Goal: Check status: Check status

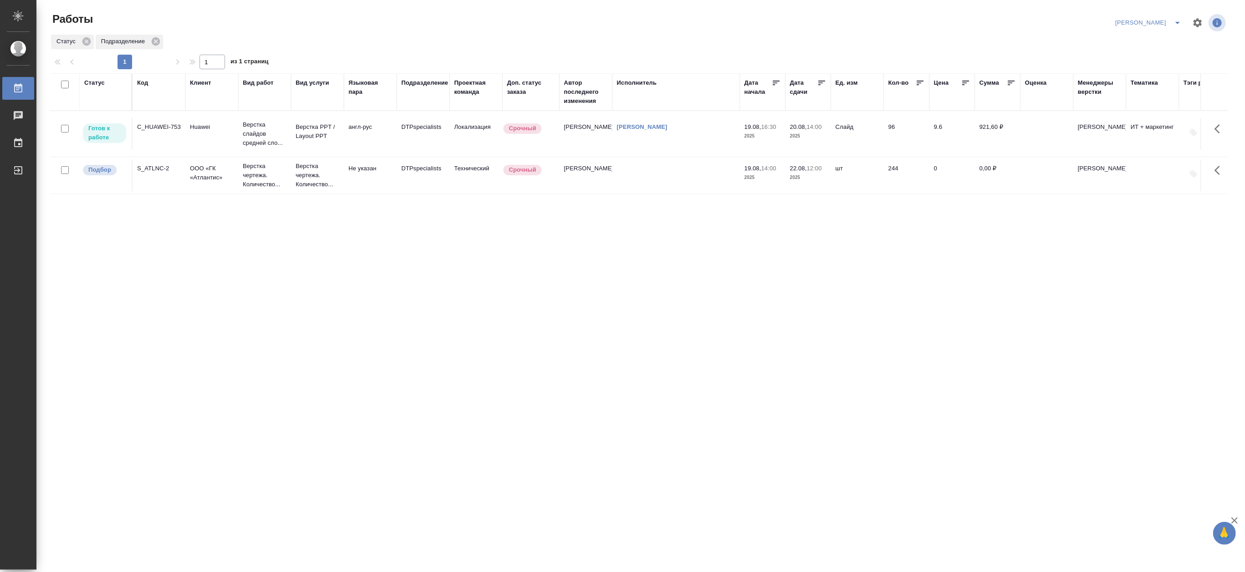
click at [263, 132] on p "Верстка слайдов средней сло..." at bounding box center [265, 133] width 44 height 27
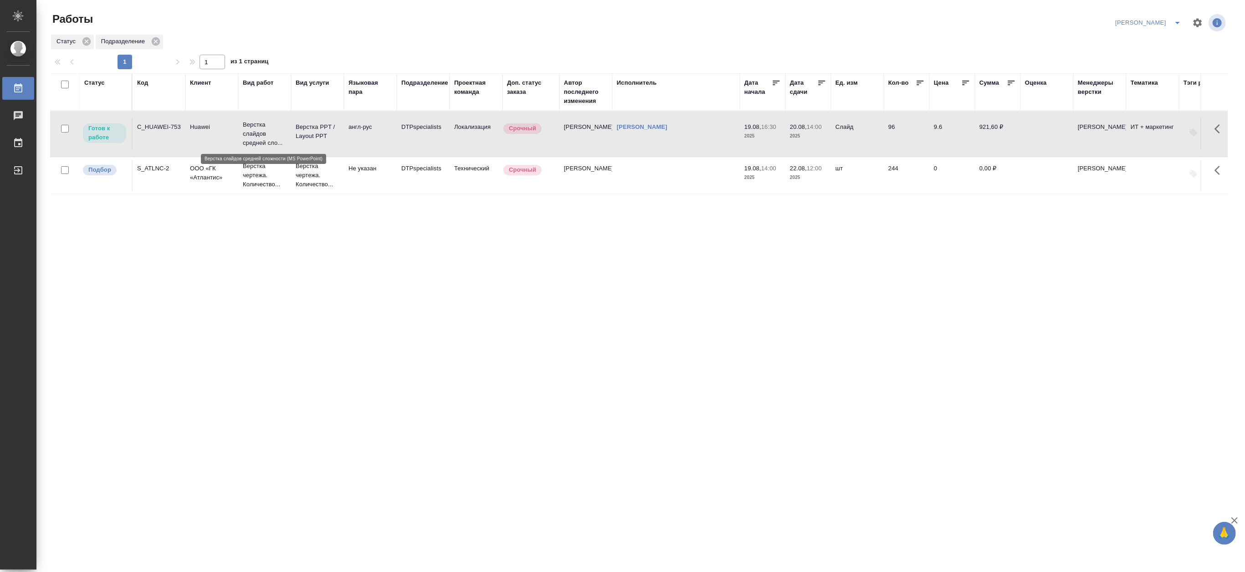
click at [263, 132] on p "Верстка слайдов средней сло..." at bounding box center [265, 133] width 44 height 27
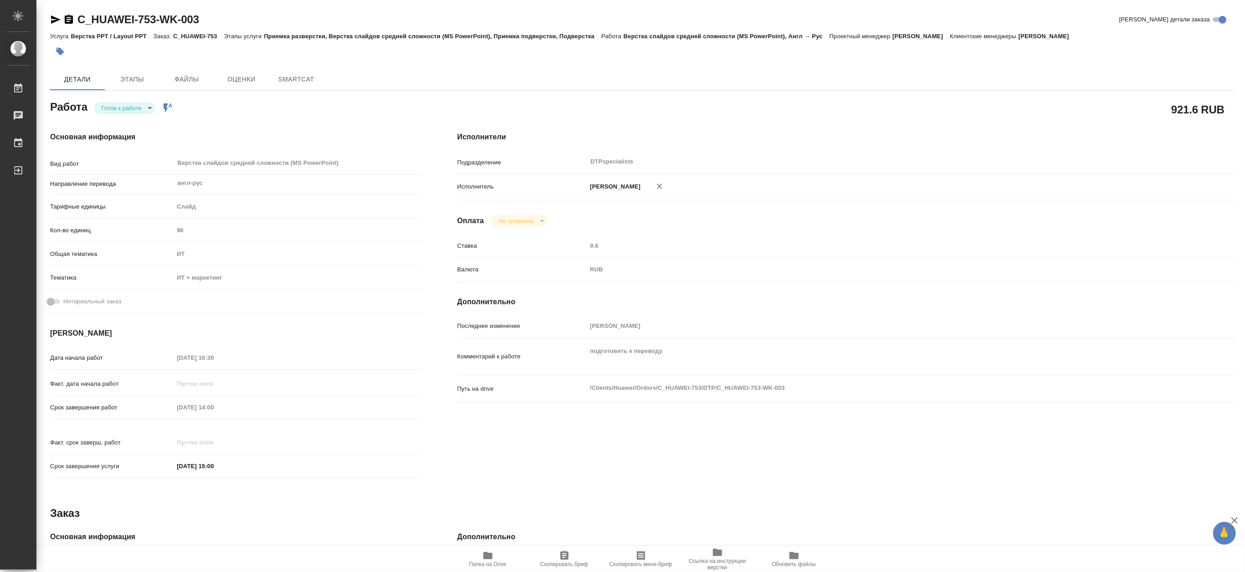
type textarea "x"
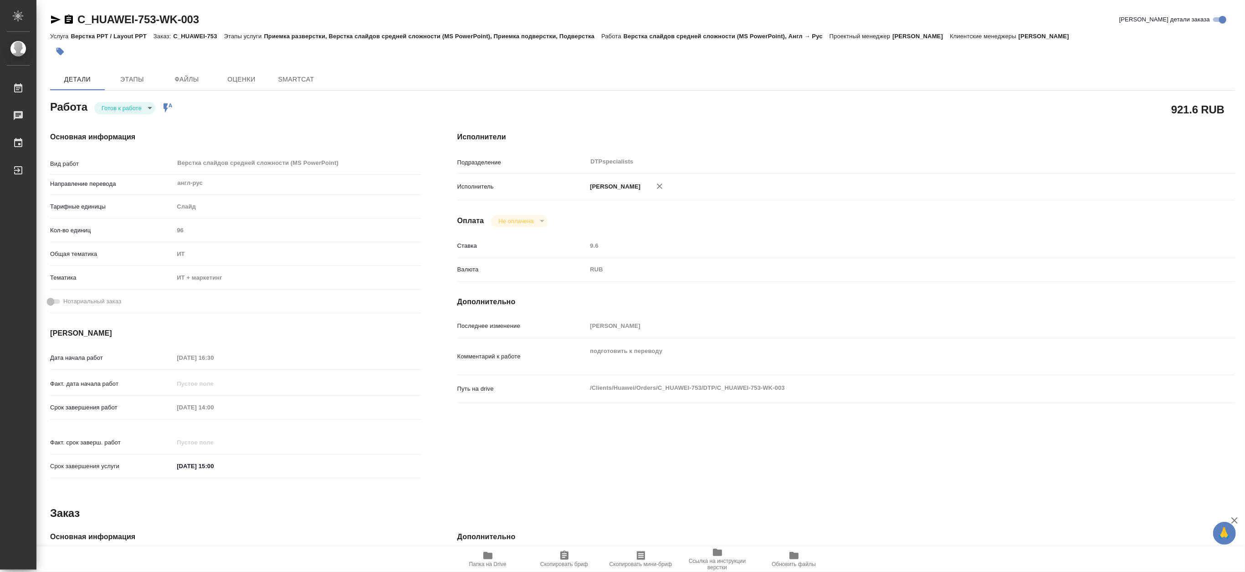
type textarea "x"
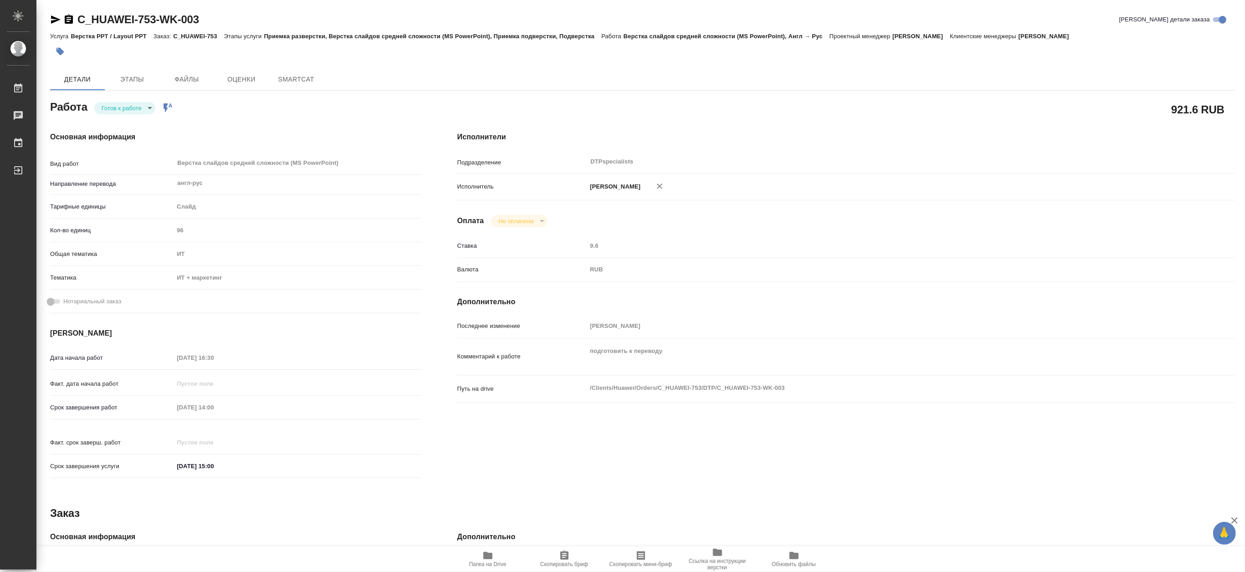
type textarea "x"
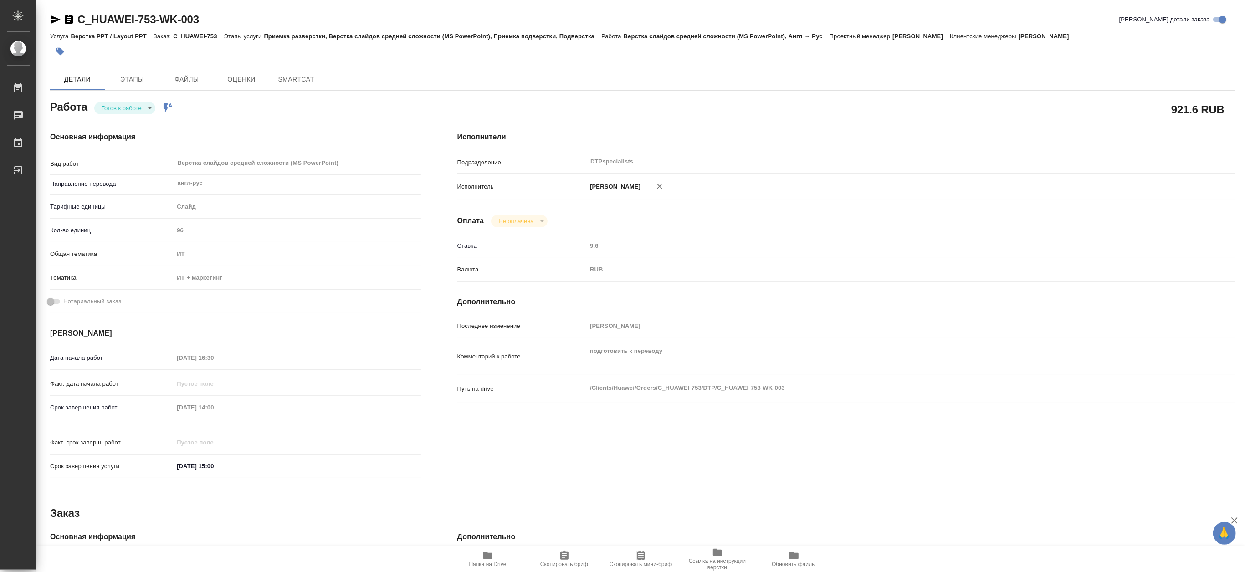
type textarea "x"
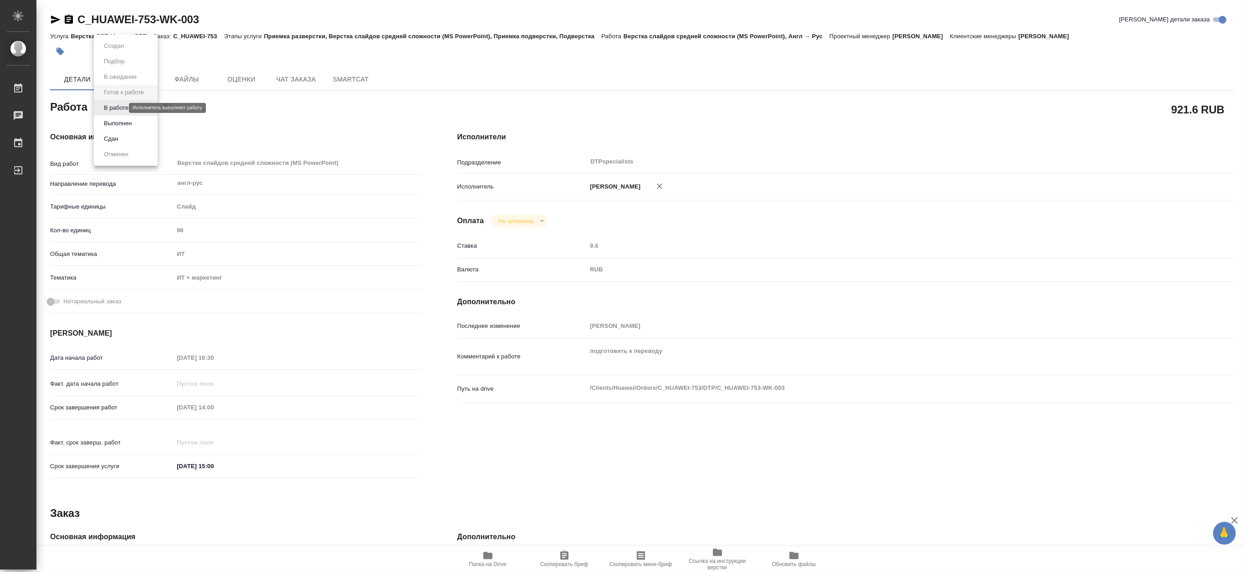
click at [113, 108] on body "🙏 .cls-1 fill:#fff; AWATERA [PERSON_NAME] Чаты График Выйти C_HUAWEI-753-WK-003…" at bounding box center [622, 286] width 1245 height 572
click at [111, 108] on button "В работе" at bounding box center [116, 108] width 30 height 10
type textarea "x"
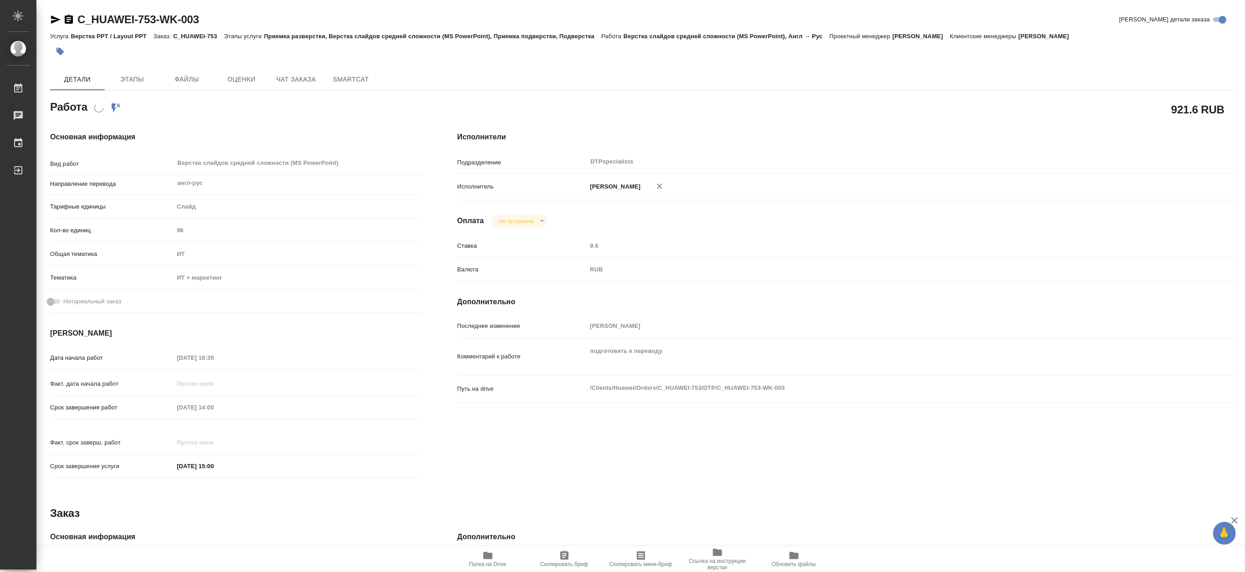
type textarea "x"
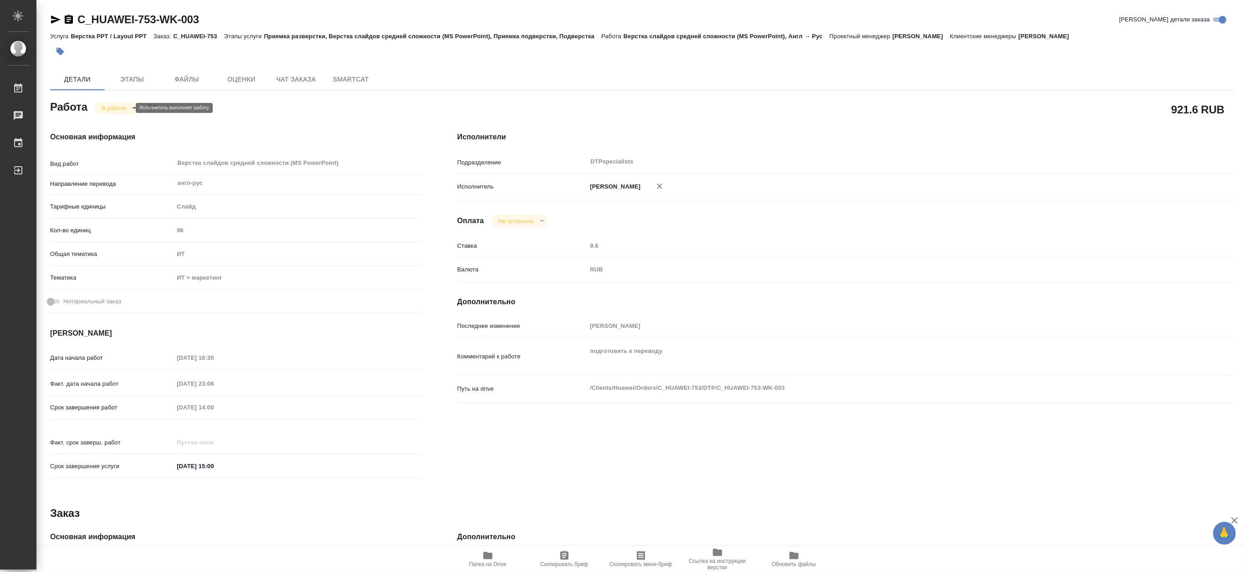
type textarea "x"
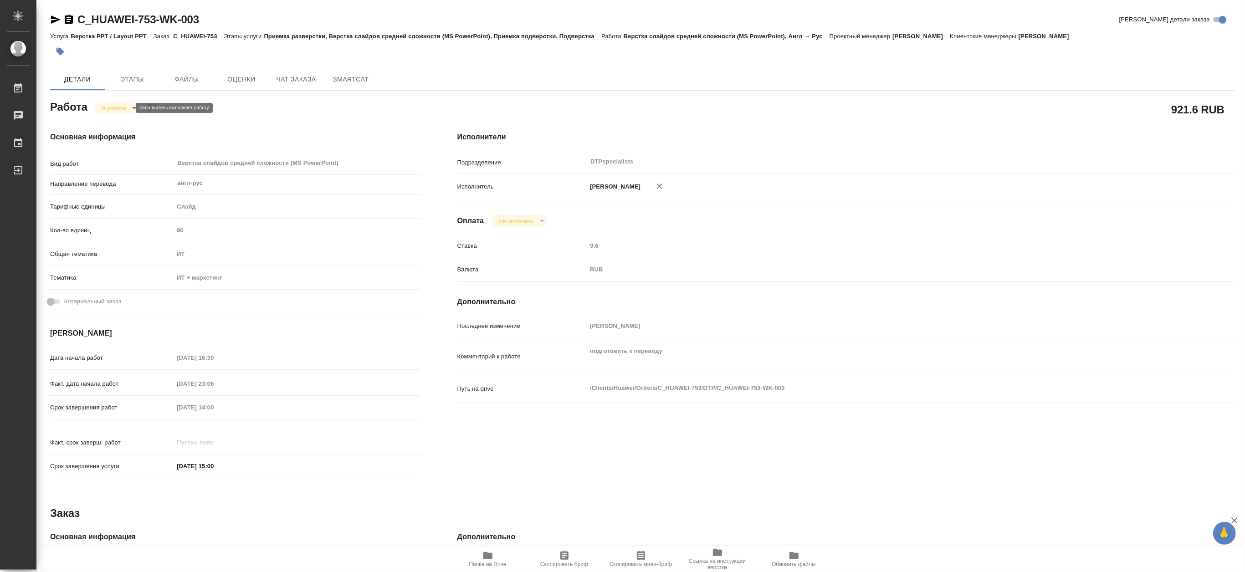
type textarea "x"
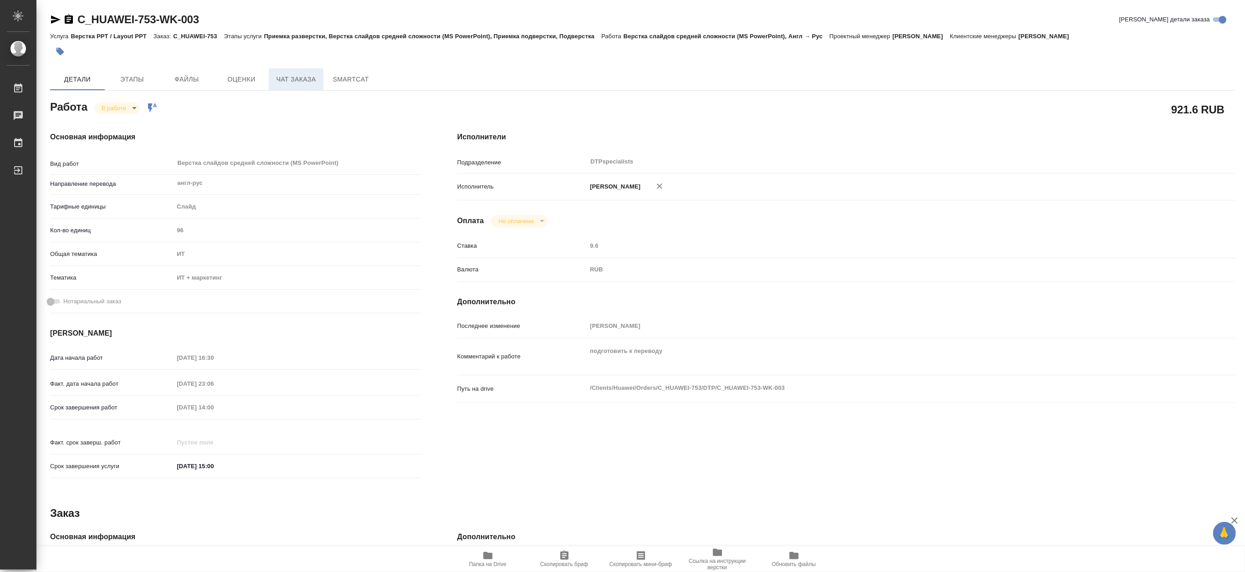
type textarea "x"
click at [277, 83] on span "Чат заказа" at bounding box center [296, 79] width 44 height 11
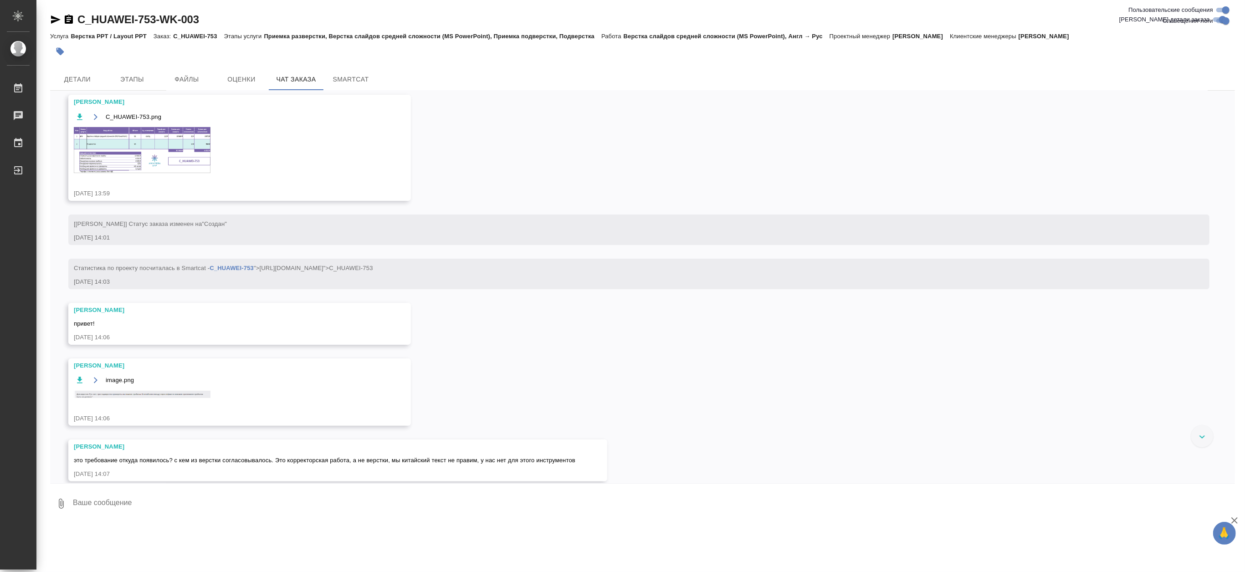
scroll to position [202, 0]
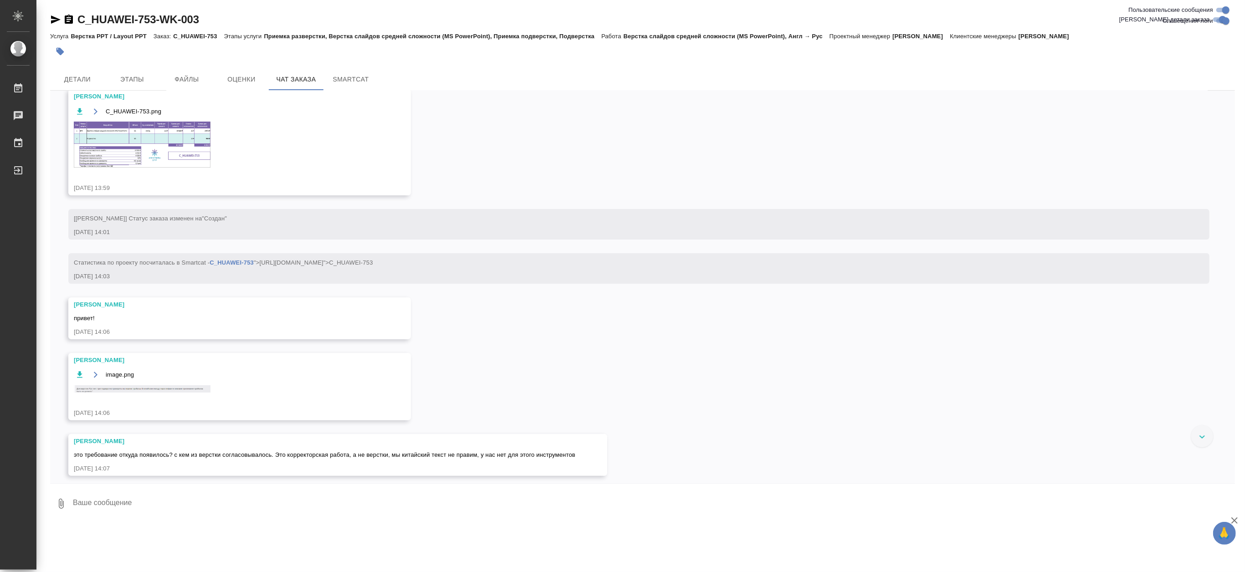
click at [180, 385] on img at bounding box center [142, 389] width 137 height 8
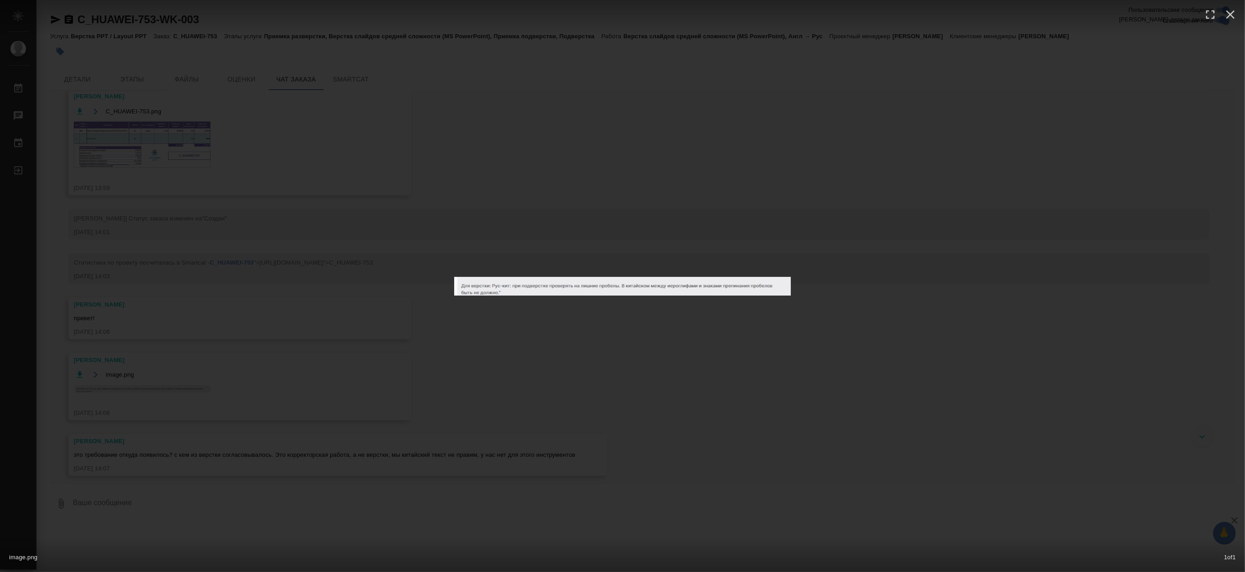
click at [513, 384] on div "image.png 1 of 1" at bounding box center [622, 286] width 1245 height 572
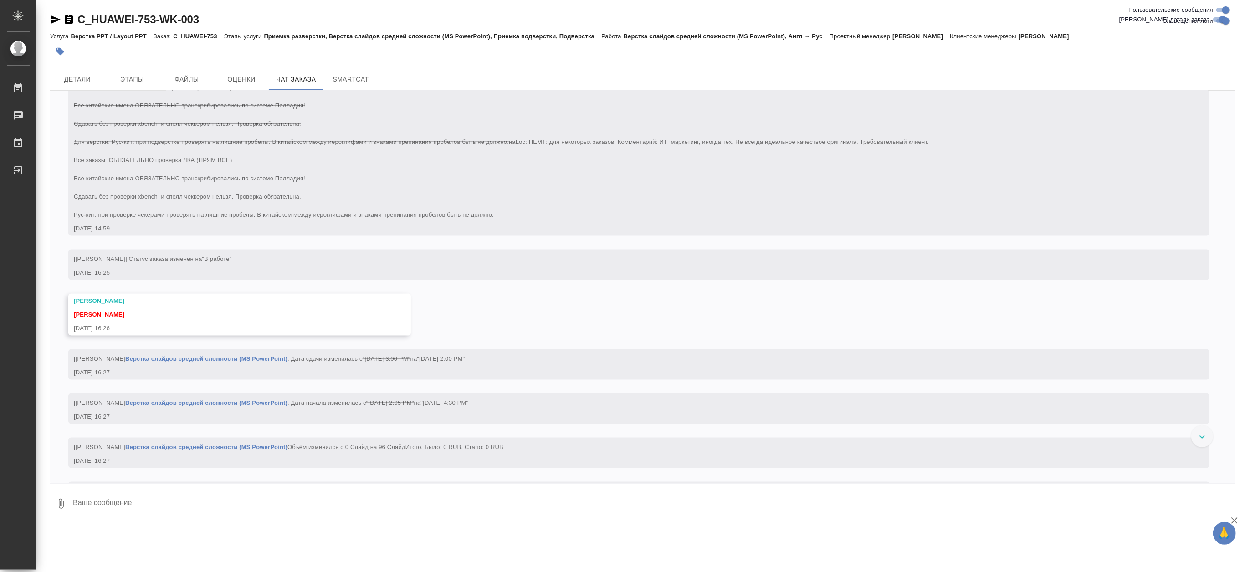
scroll to position [1367, 0]
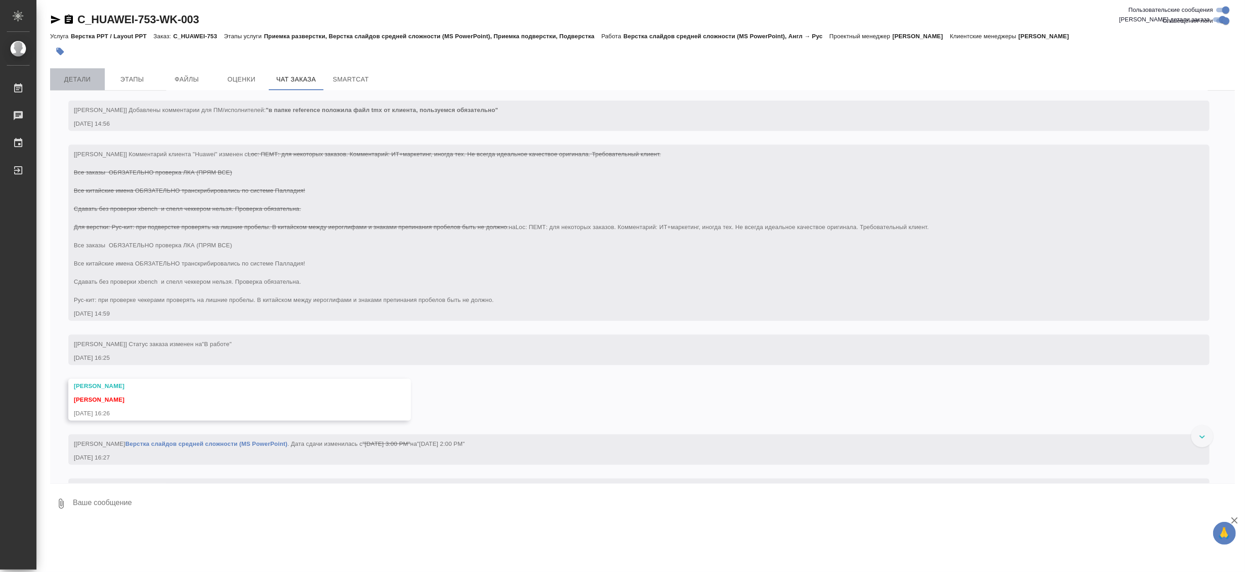
click at [76, 81] on span "Детали" at bounding box center [78, 79] width 44 height 11
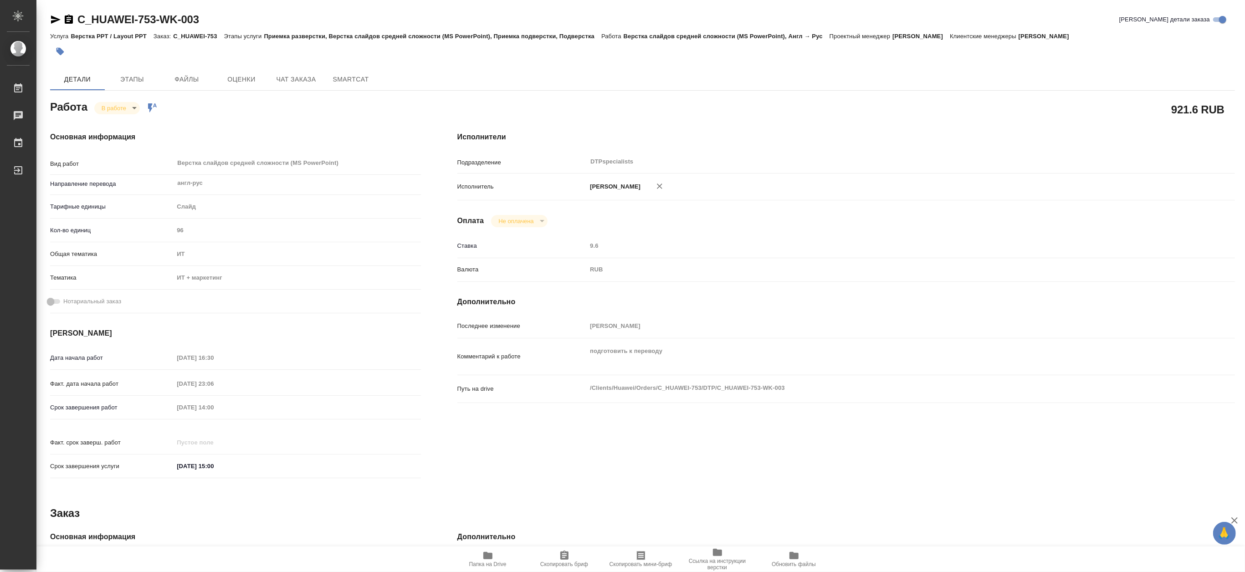
type textarea "x"
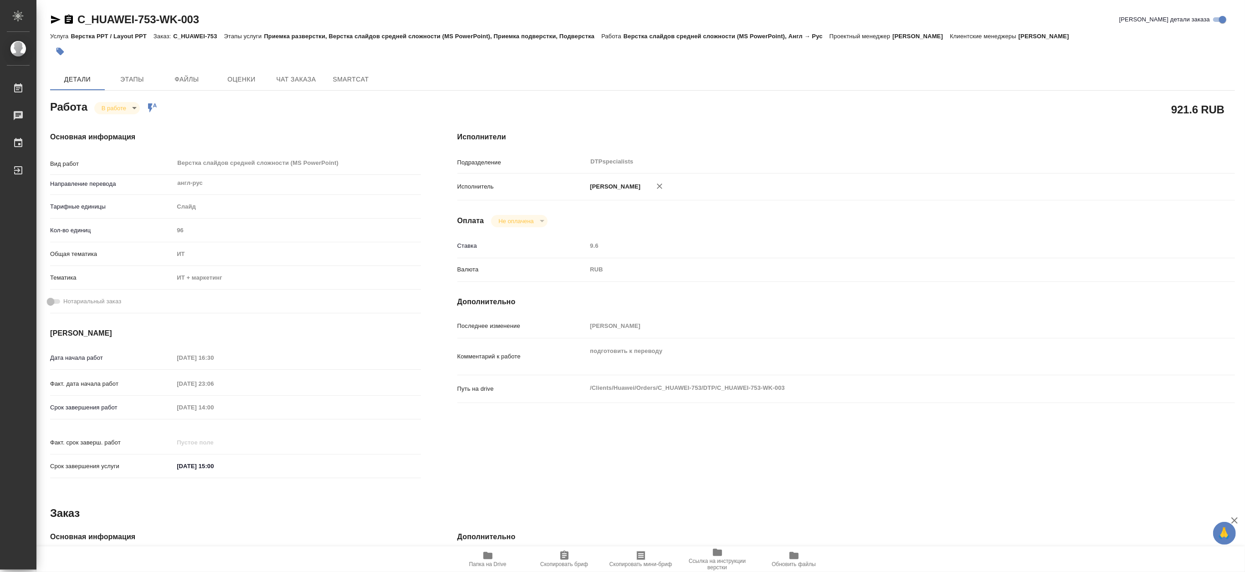
type textarea "x"
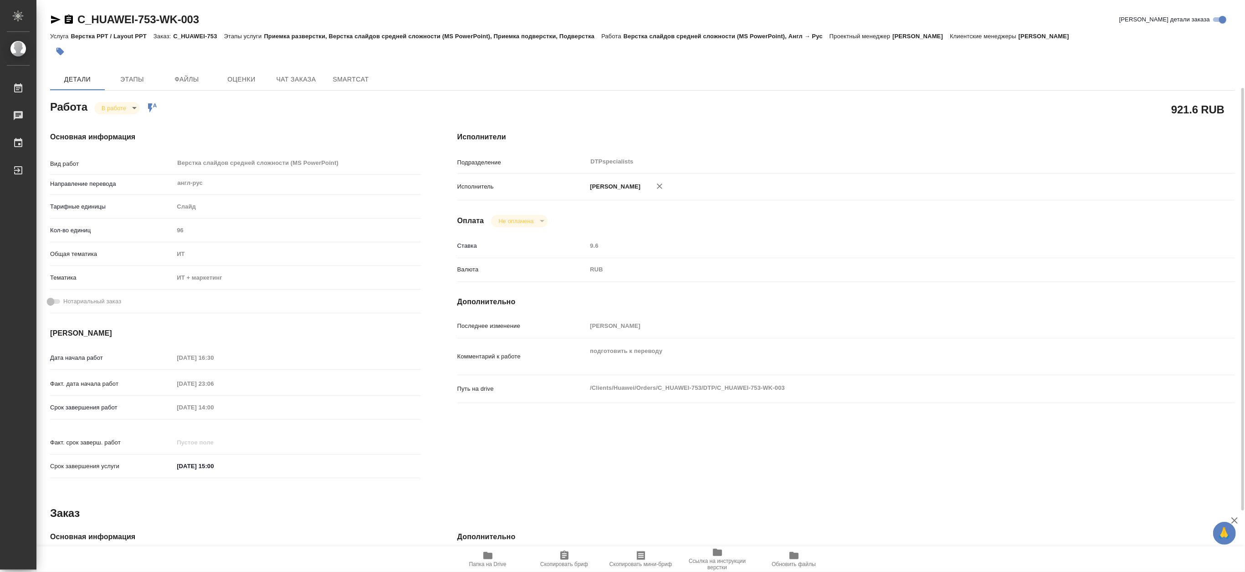
type textarea "x"
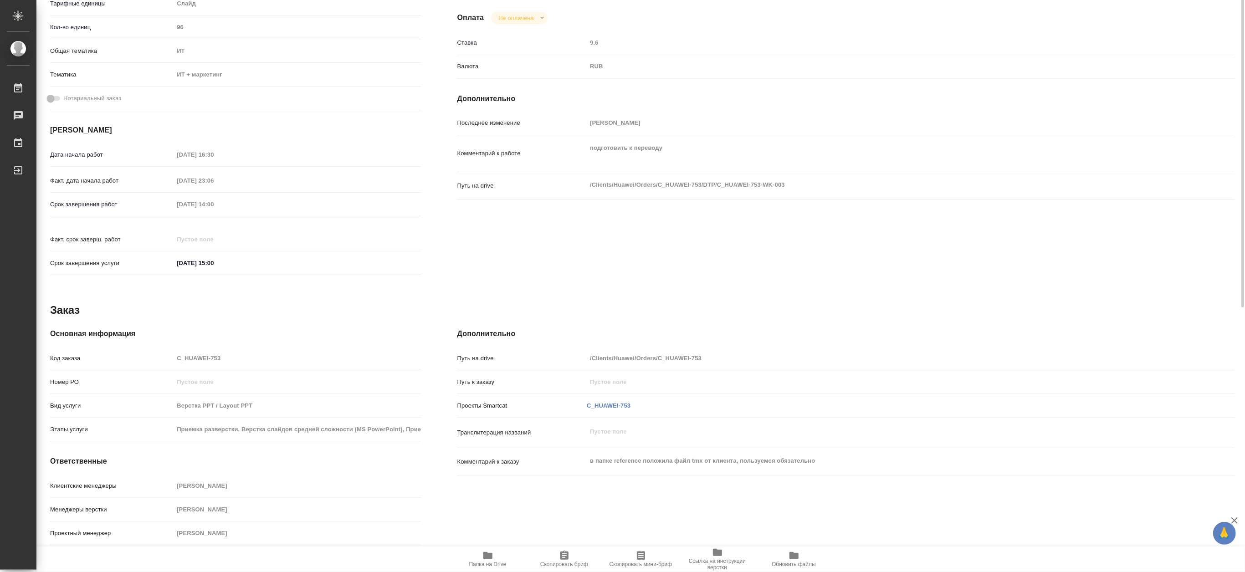
scroll to position [225, 0]
